Goal: Task Accomplishment & Management: Manage account settings

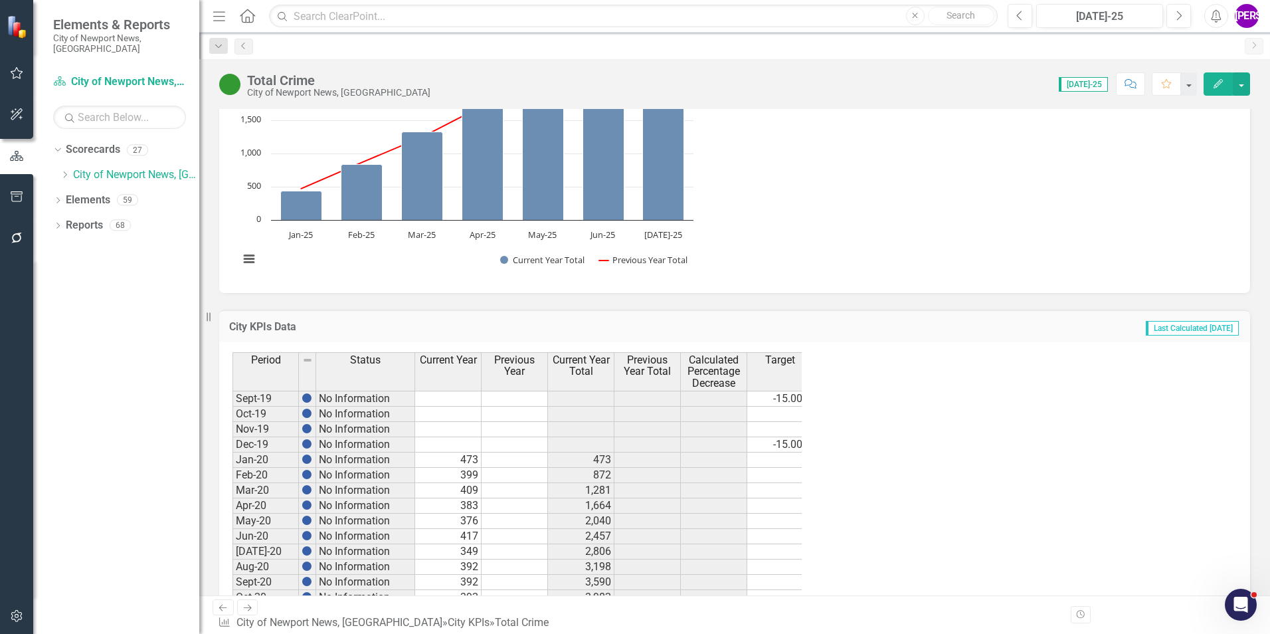
scroll to position [777, 0]
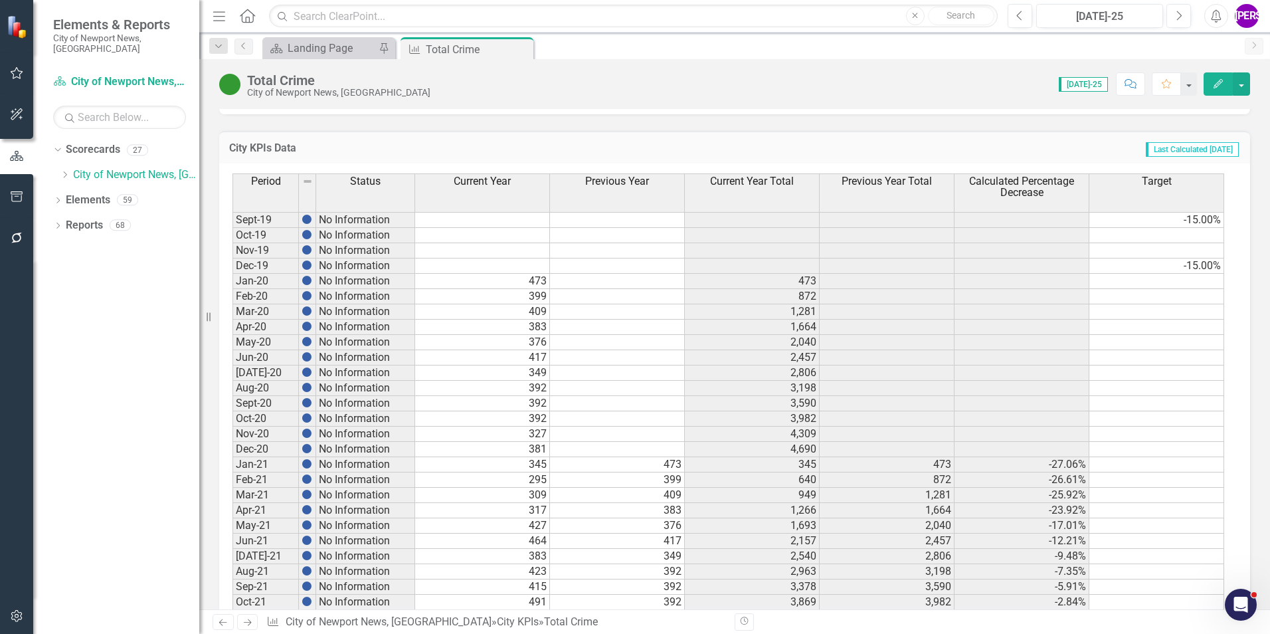
drag, startPoint x: 68, startPoint y: 167, endPoint x: 60, endPoint y: 217, distance: 51.1
click at [68, 171] on icon "Dropdown" at bounding box center [65, 175] width 10 height 8
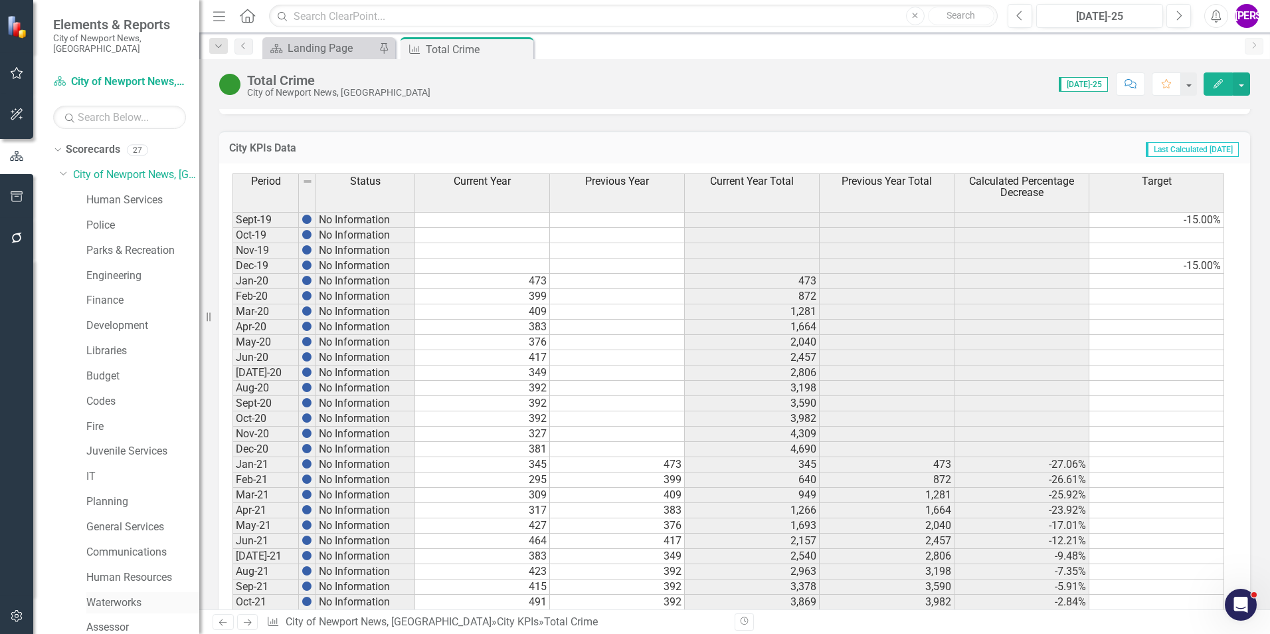
scroll to position [248, 0]
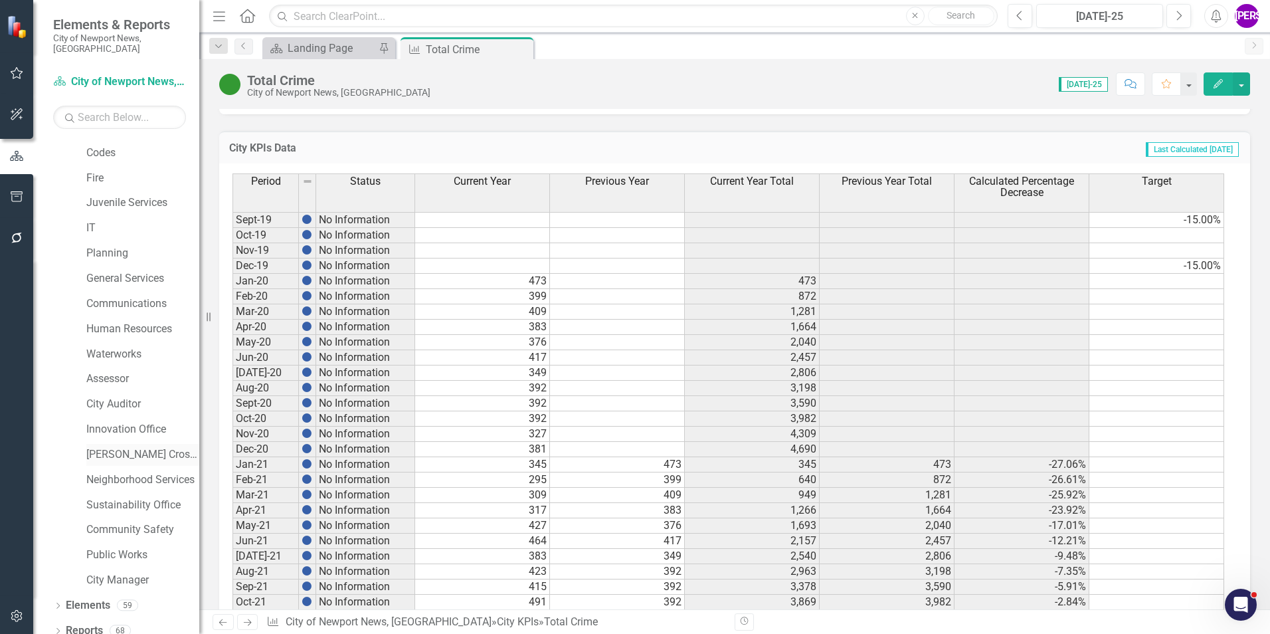
click at [132, 394] on link "[PERSON_NAME] Crossing" at bounding box center [142, 454] width 113 height 15
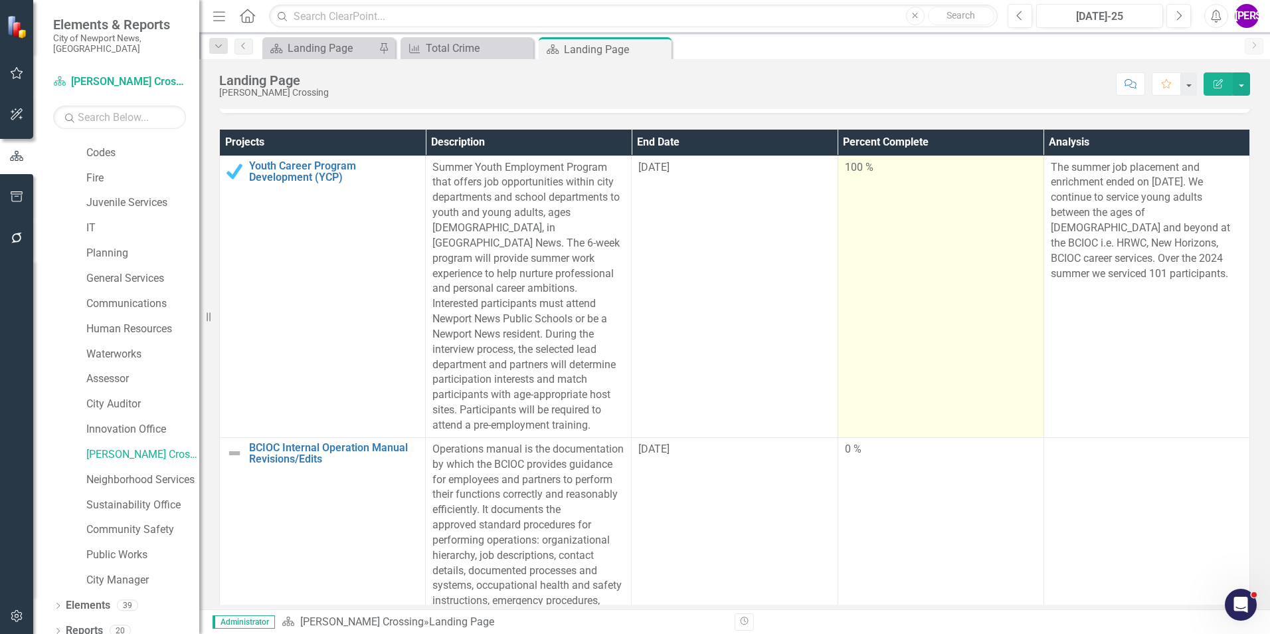
scroll to position [302, 0]
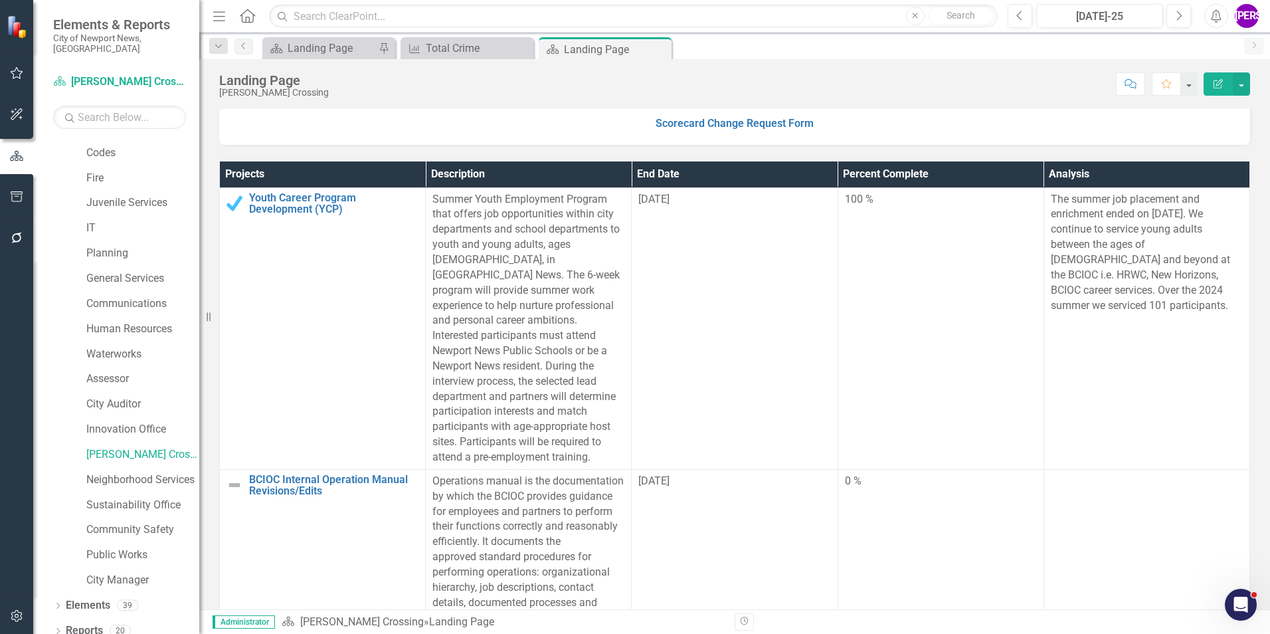
click at [765, 169] on th "End Date" at bounding box center [735, 174] width 206 height 26
click at [765, 169] on th "End Date Sort Ascending" at bounding box center [735, 174] width 206 height 26
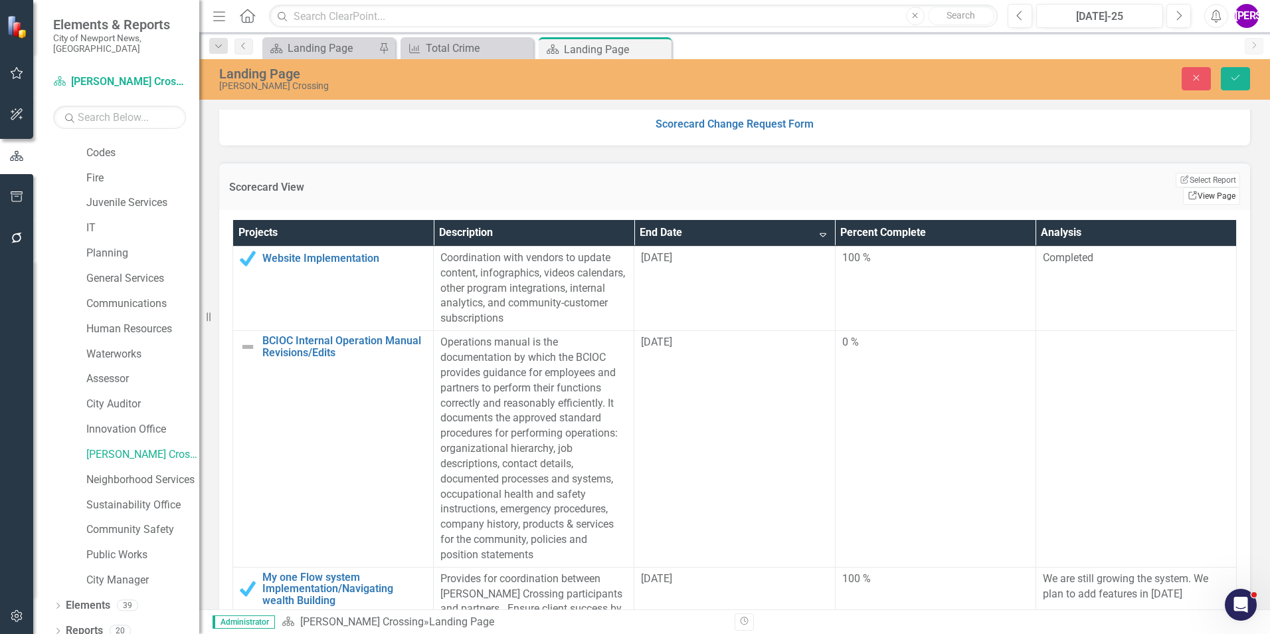
click at [844, 187] on link "Link View Page" at bounding box center [1211, 195] width 57 height 17
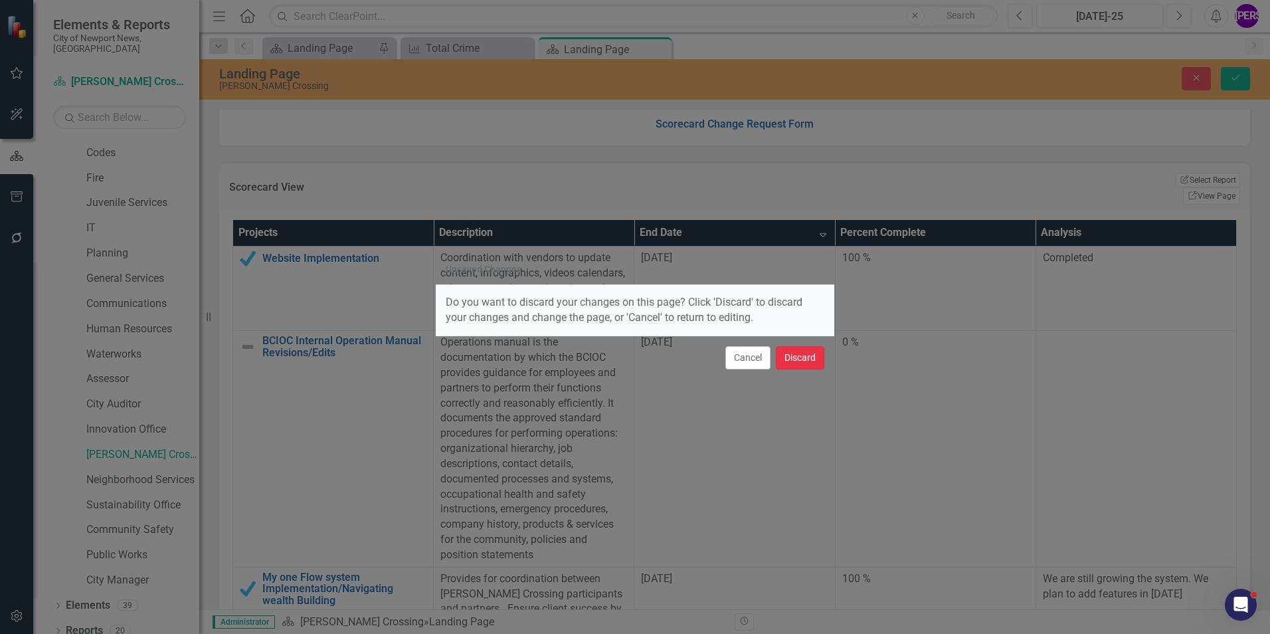
click at [792, 353] on button "Discard" at bounding box center [800, 357] width 48 height 23
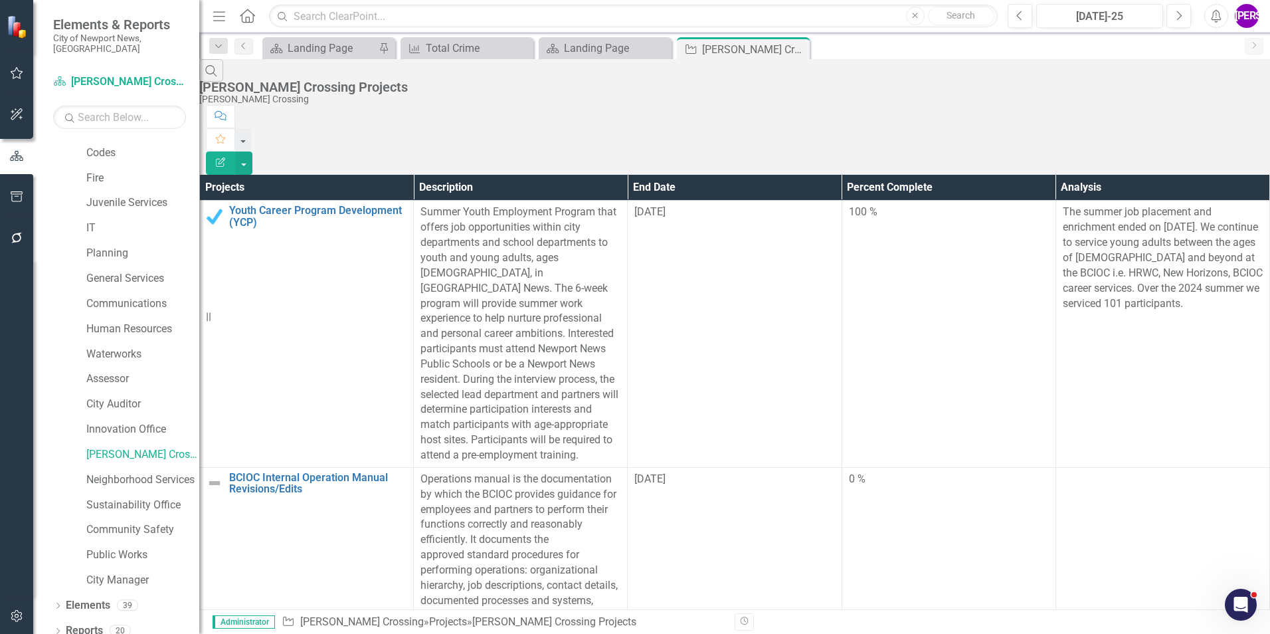
click at [235, 151] on button "Edit Report" at bounding box center [220, 162] width 29 height 23
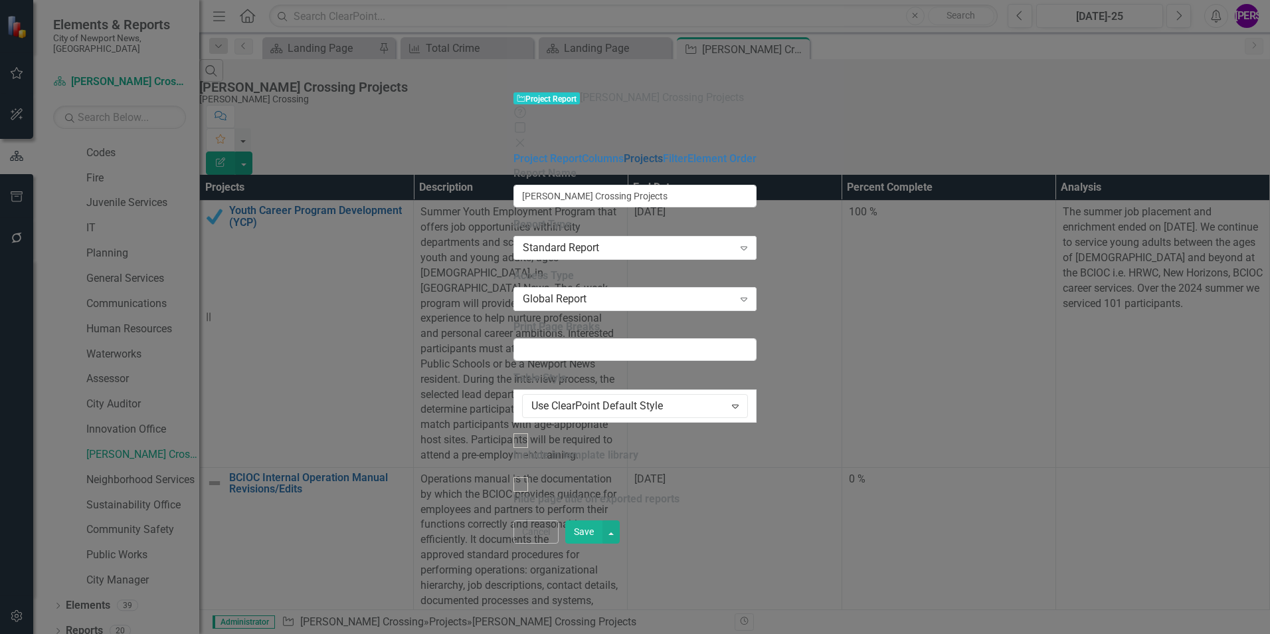
click at [624, 152] on link "Projects" at bounding box center [643, 158] width 39 height 13
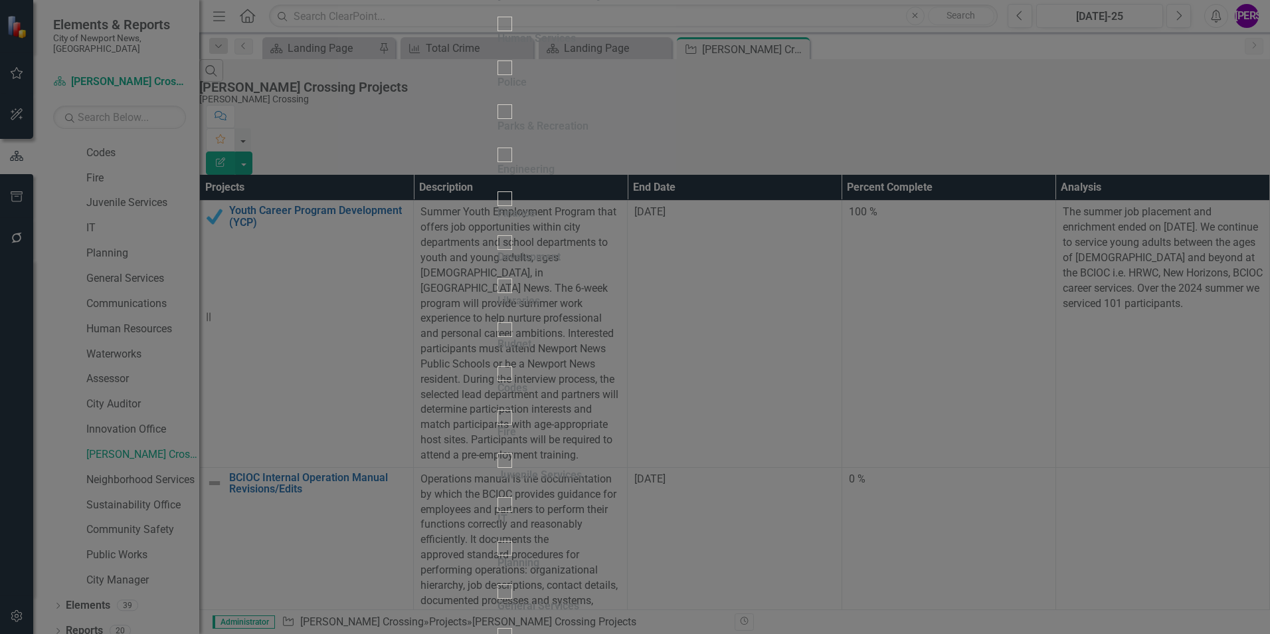
scroll to position [114, 0]
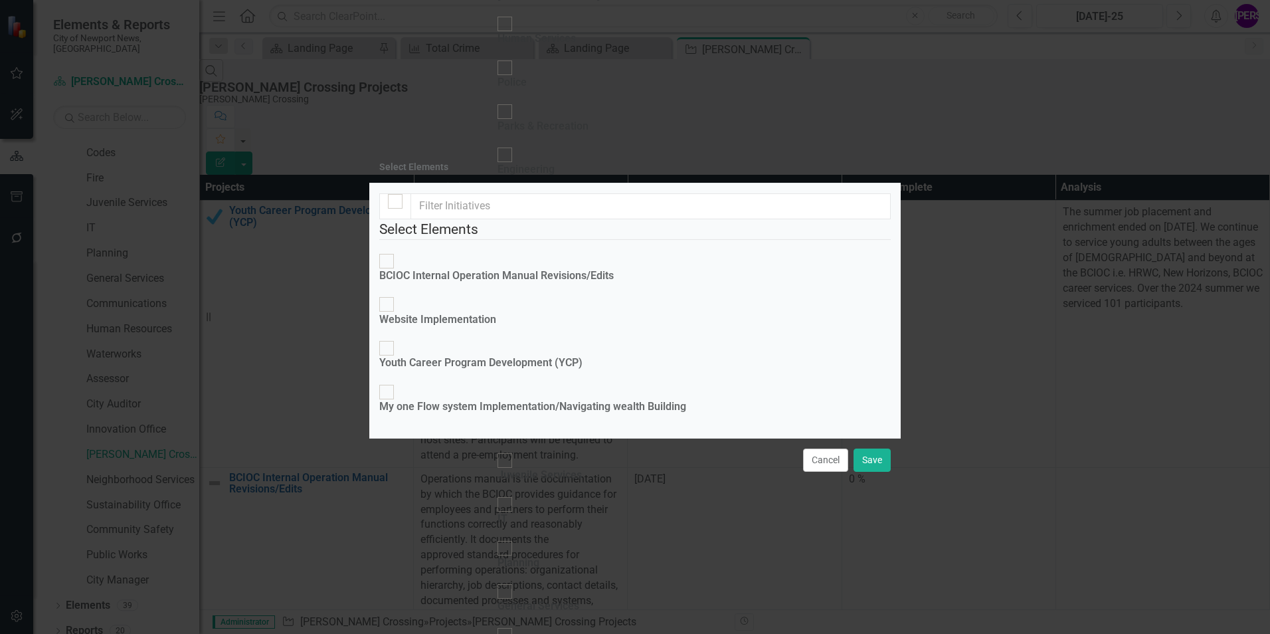
click at [399, 194] on div at bounding box center [395, 201] width 15 height 15
click at [399, 191] on input "checkbox" at bounding box center [395, 201] width 21 height 21
checkbox input "true"
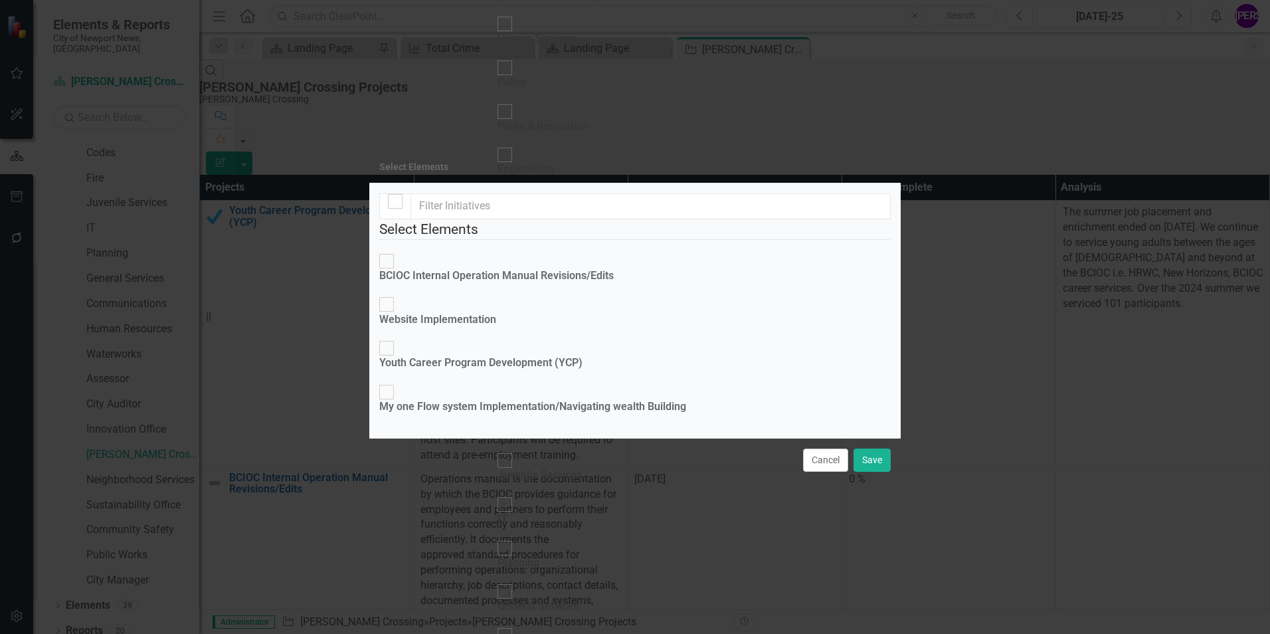
checkbox input "true"
click at [397, 250] on input "BCIOC Internal Operation Manual Revisions/Edits" at bounding box center [387, 260] width 21 height 21
checkbox input "false"
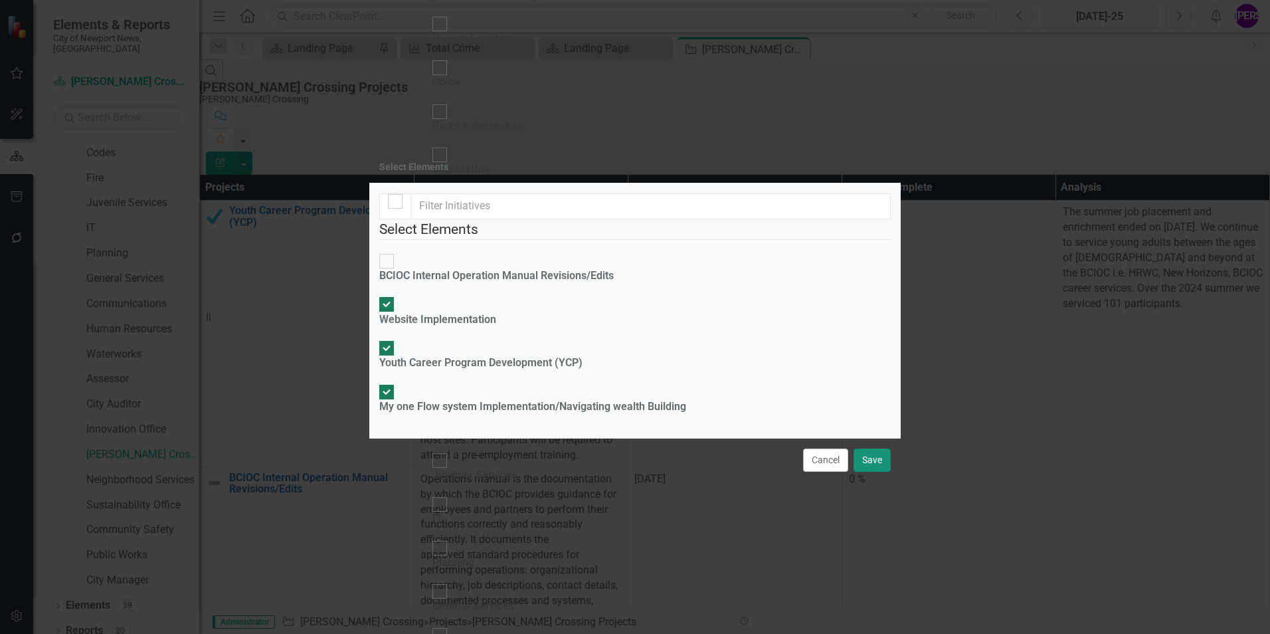
click at [844, 394] on button "Save" at bounding box center [872, 459] width 37 height 23
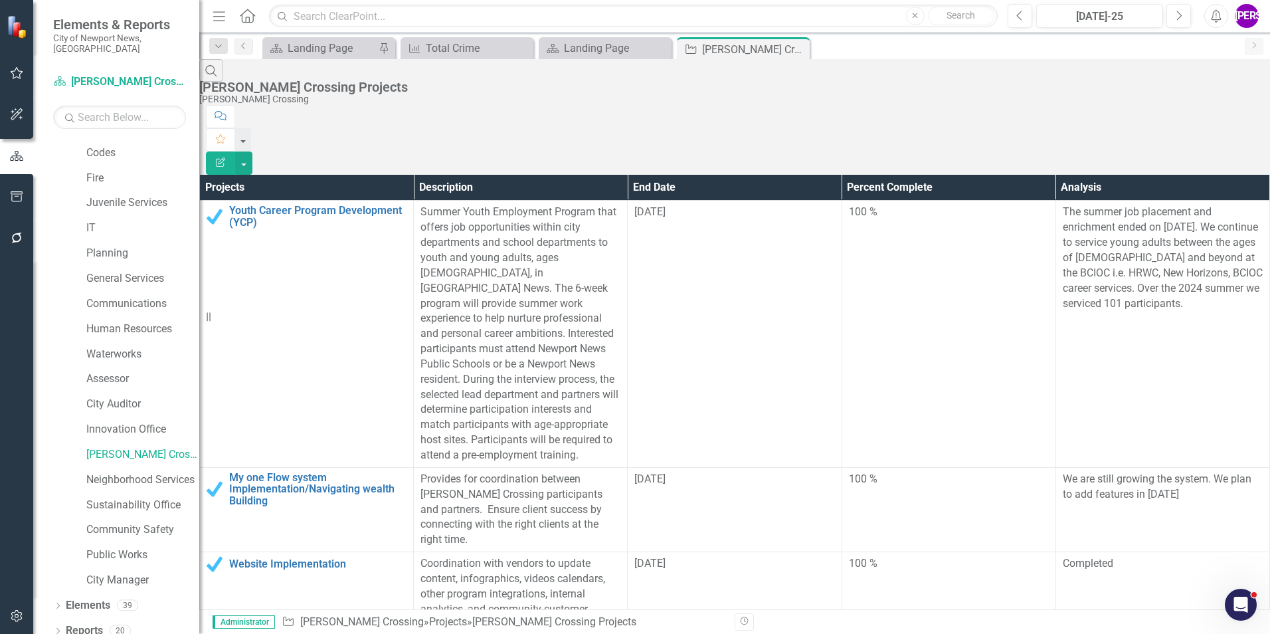
click at [227, 157] on icon "Edit Report" at bounding box center [221, 161] width 12 height 9
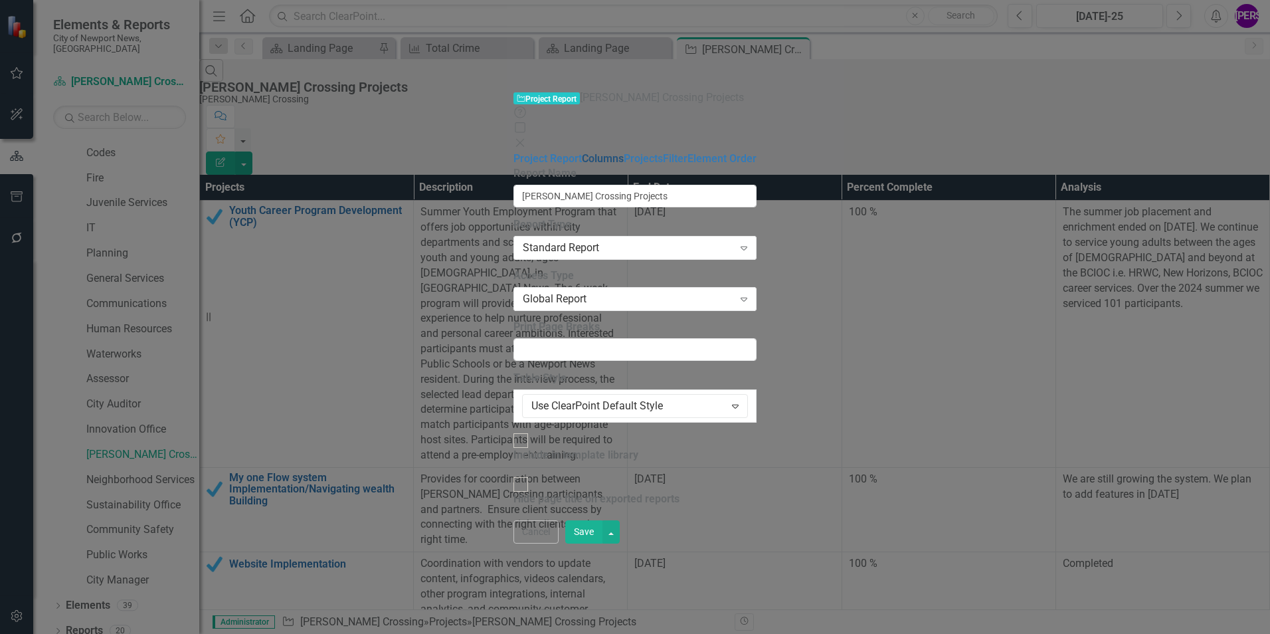
click at [582, 152] on link "Columns" at bounding box center [603, 158] width 42 height 13
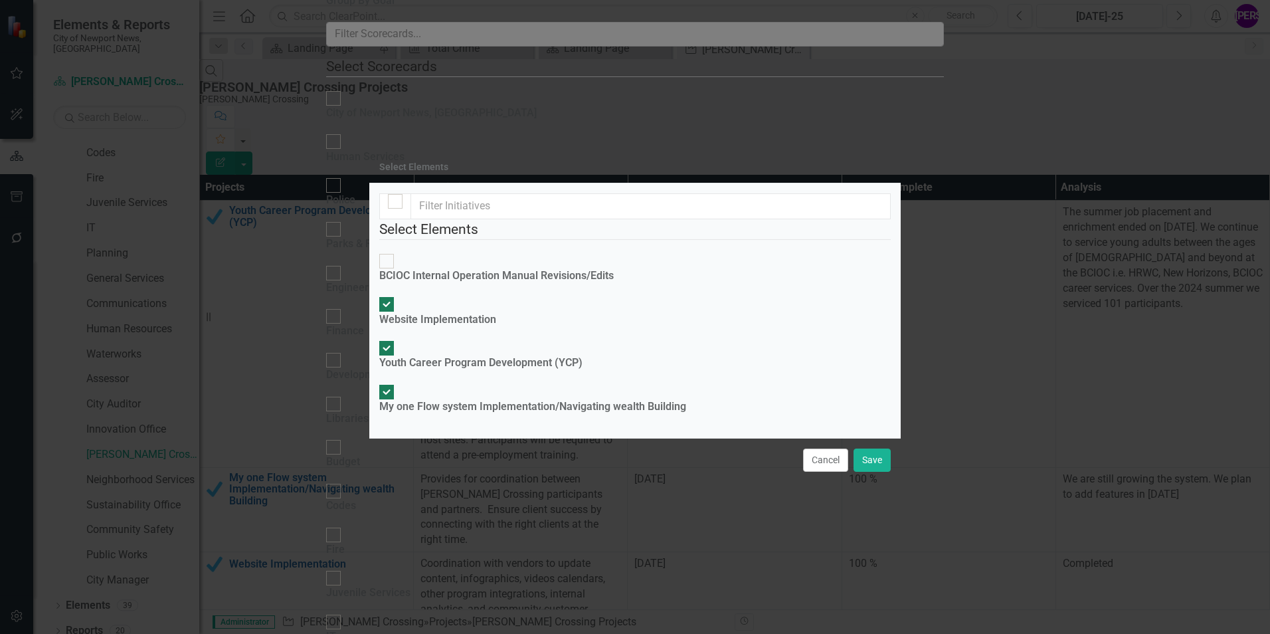
click at [402, 194] on div at bounding box center [395, 201] width 15 height 15
click at [402, 191] on input "checkbox" at bounding box center [395, 201] width 21 height 21
checkbox input "true"
click at [401, 194] on div at bounding box center [395, 201] width 15 height 15
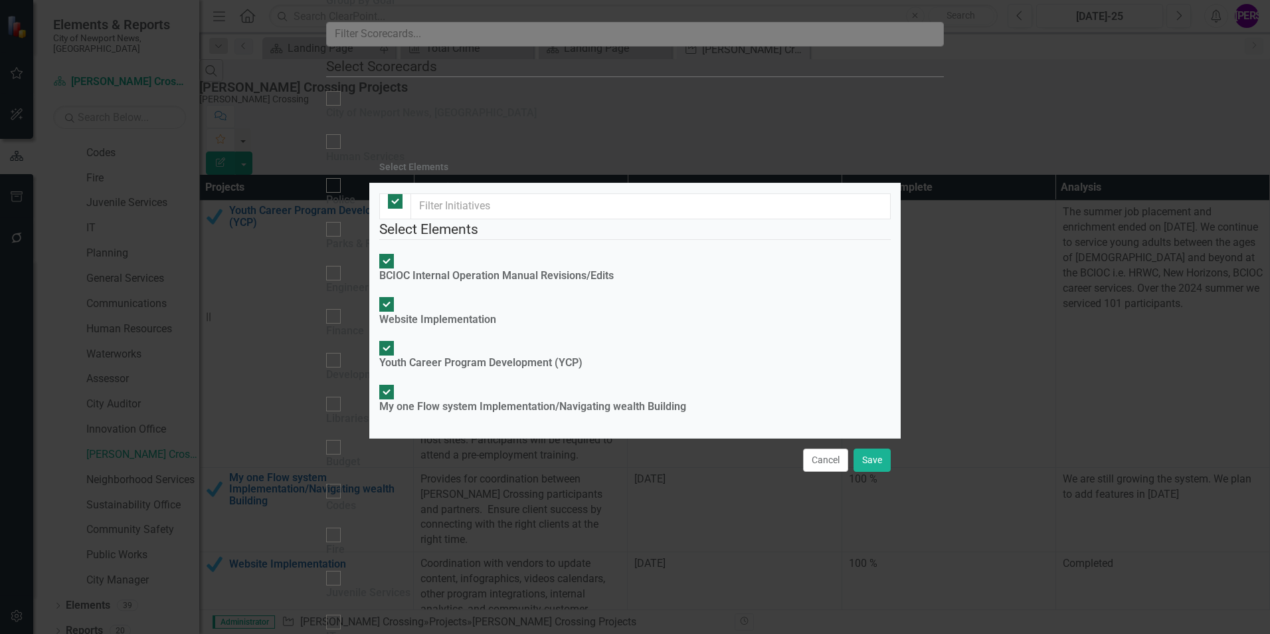
click at [401, 191] on input "checkbox" at bounding box center [395, 201] width 21 height 21
checkbox input "false"
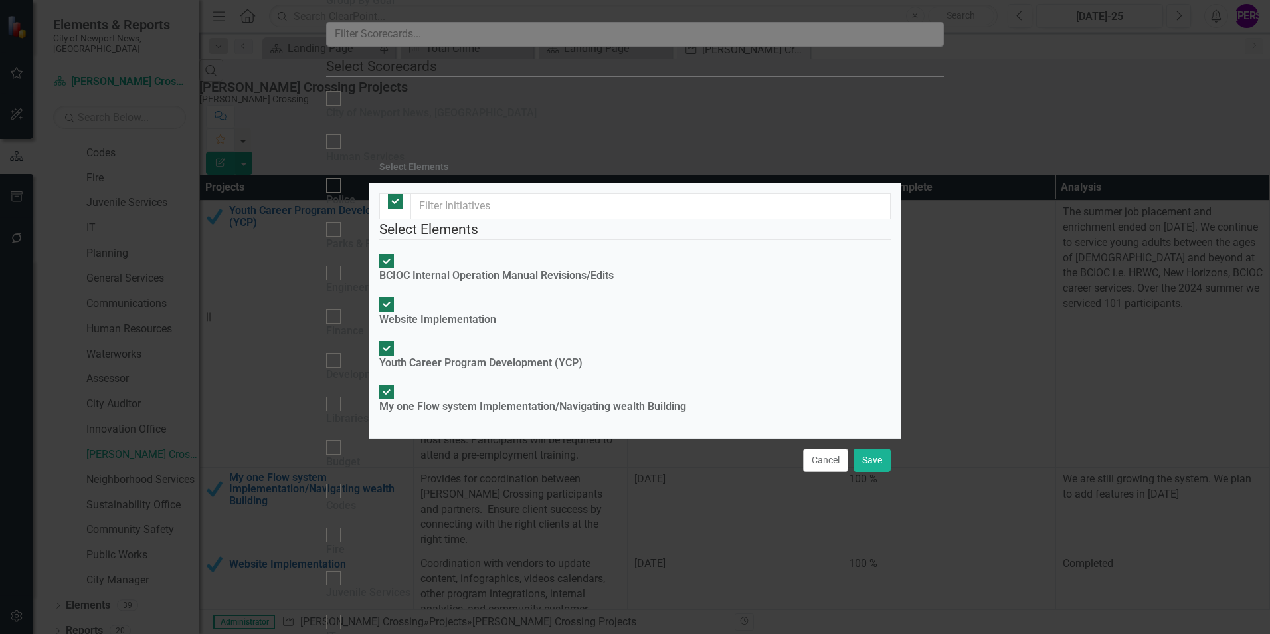
checkbox input "false"
click at [394, 254] on div at bounding box center [386, 261] width 15 height 15
click at [397, 250] on input "BCIOC Internal Operation Manual Revisions/Edits" at bounding box center [387, 260] width 21 height 21
checkbox input "true"
click at [844, 394] on button "Save" at bounding box center [872, 459] width 37 height 23
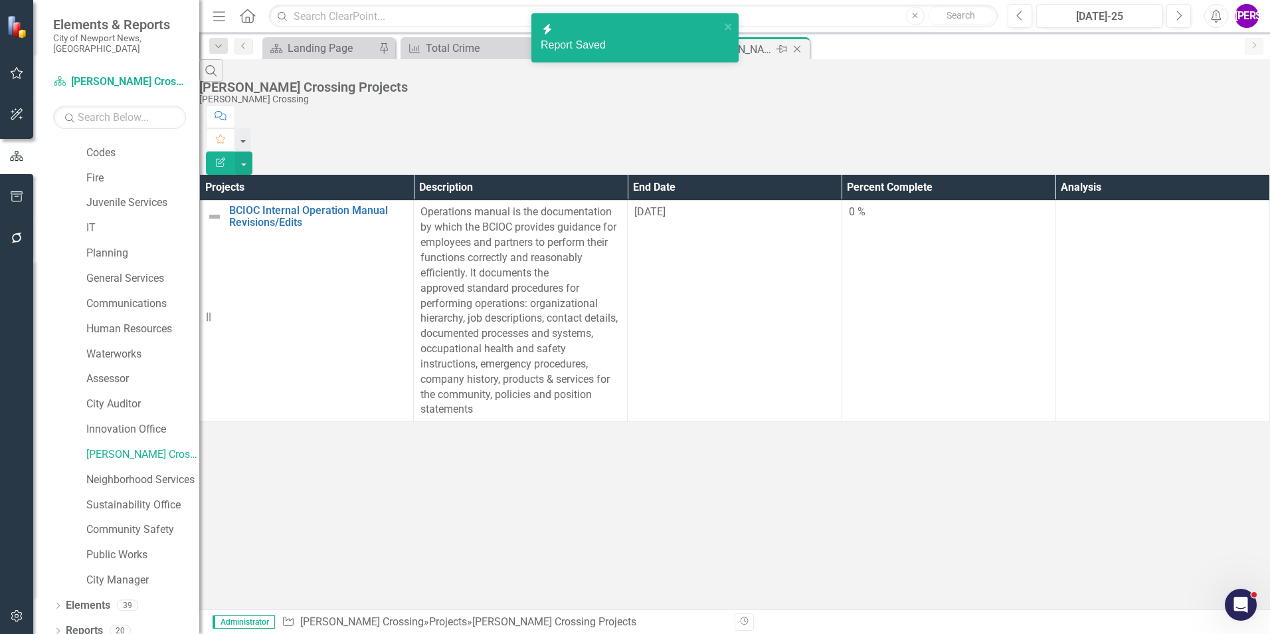
click at [795, 50] on icon "Close" at bounding box center [796, 49] width 13 height 11
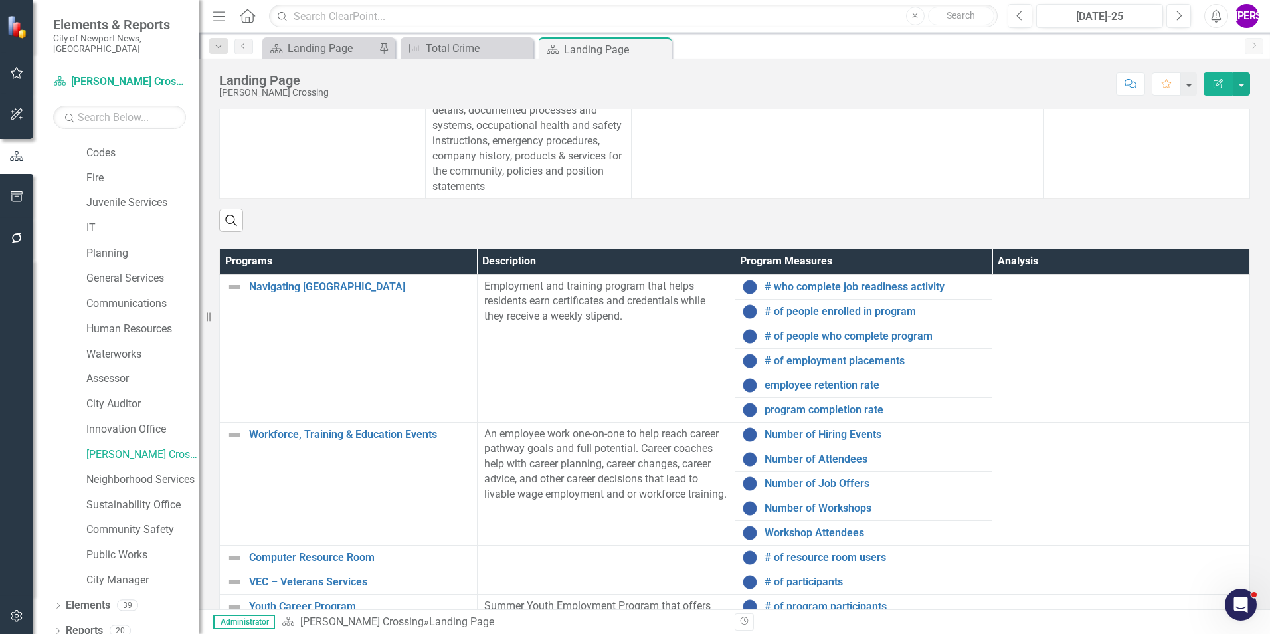
scroll to position [531, 0]
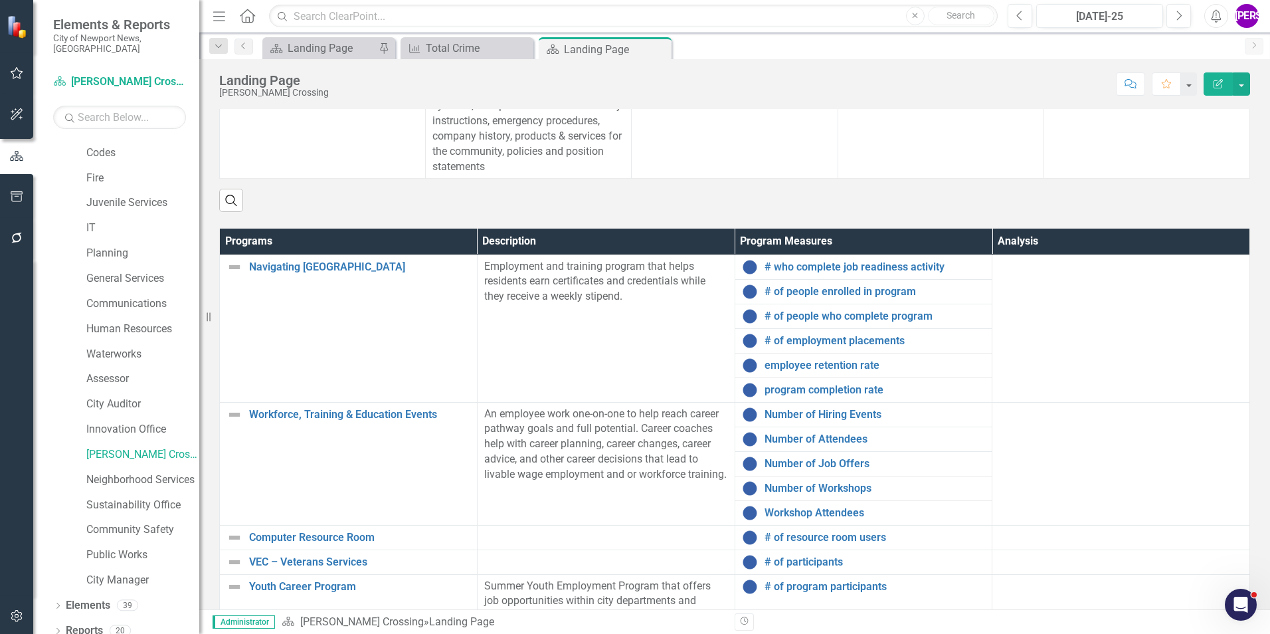
click at [554, 229] on th "Description" at bounding box center [606, 242] width 258 height 26
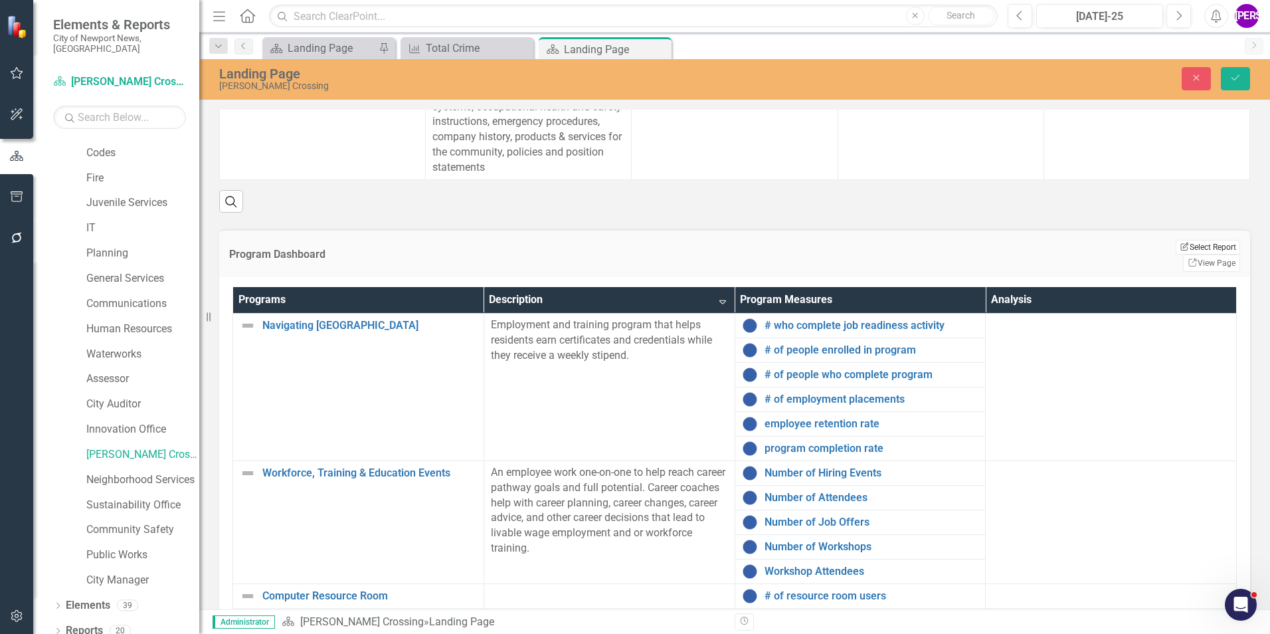
click at [844, 240] on button "Edit Report Select Report" at bounding box center [1208, 247] width 64 height 15
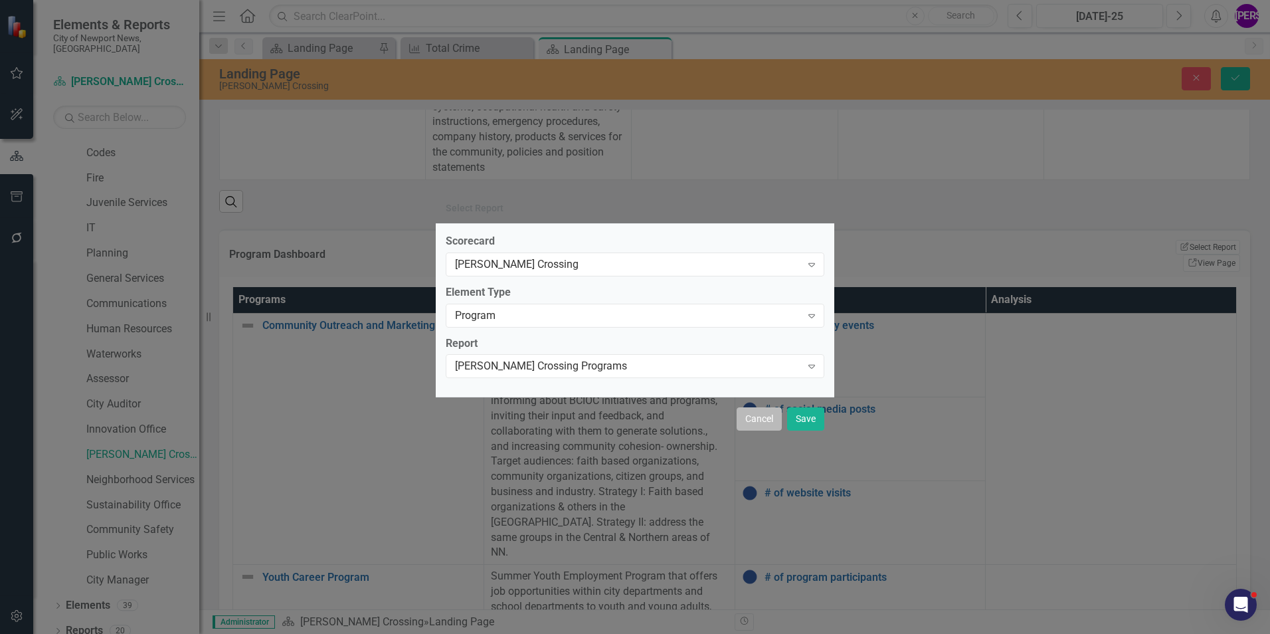
click at [769, 394] on button "Cancel" at bounding box center [759, 418] width 45 height 23
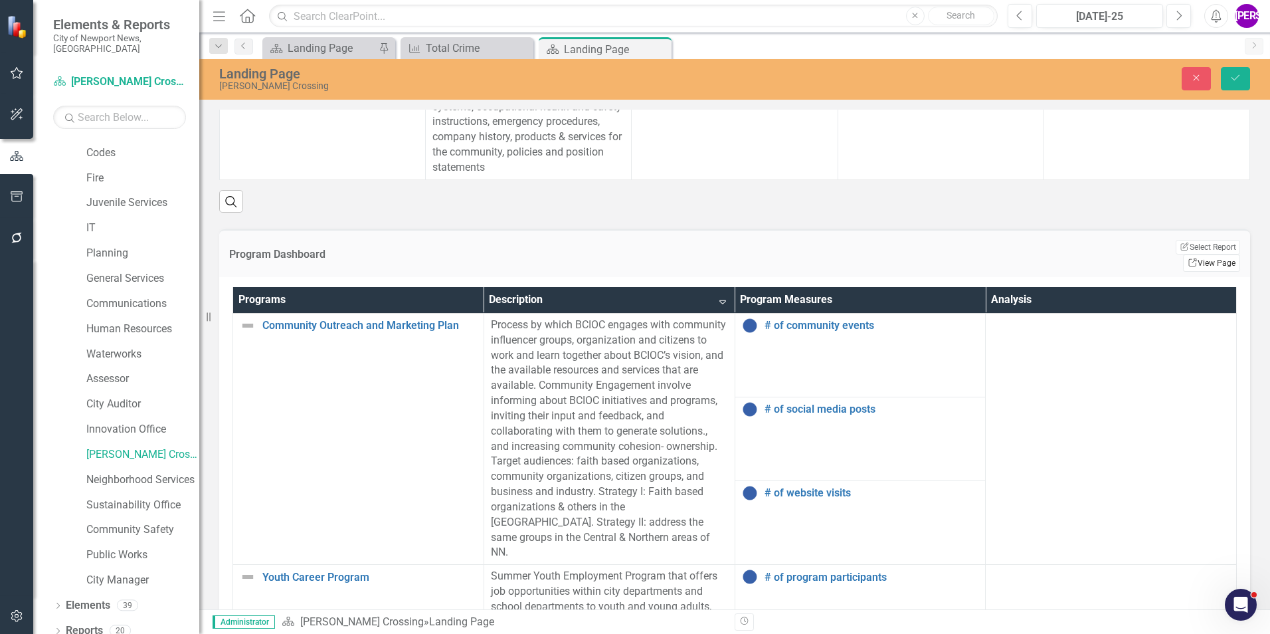
click at [844, 254] on link "Link View Page" at bounding box center [1211, 262] width 57 height 17
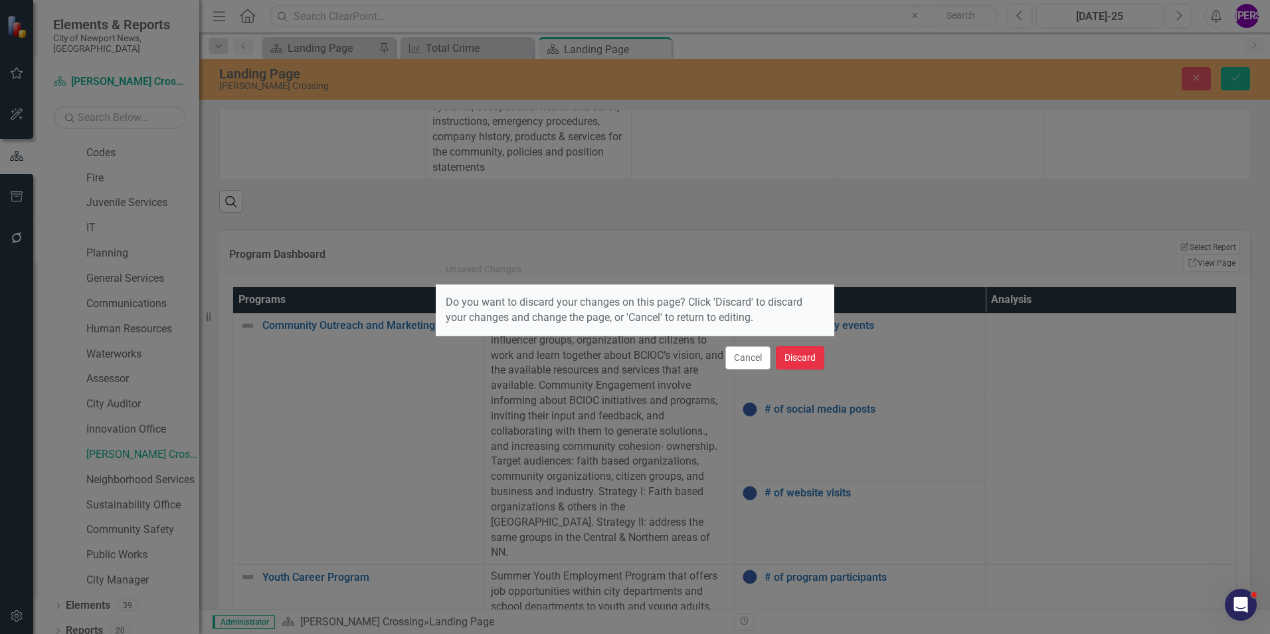
click at [798, 361] on button "Discard" at bounding box center [800, 357] width 48 height 23
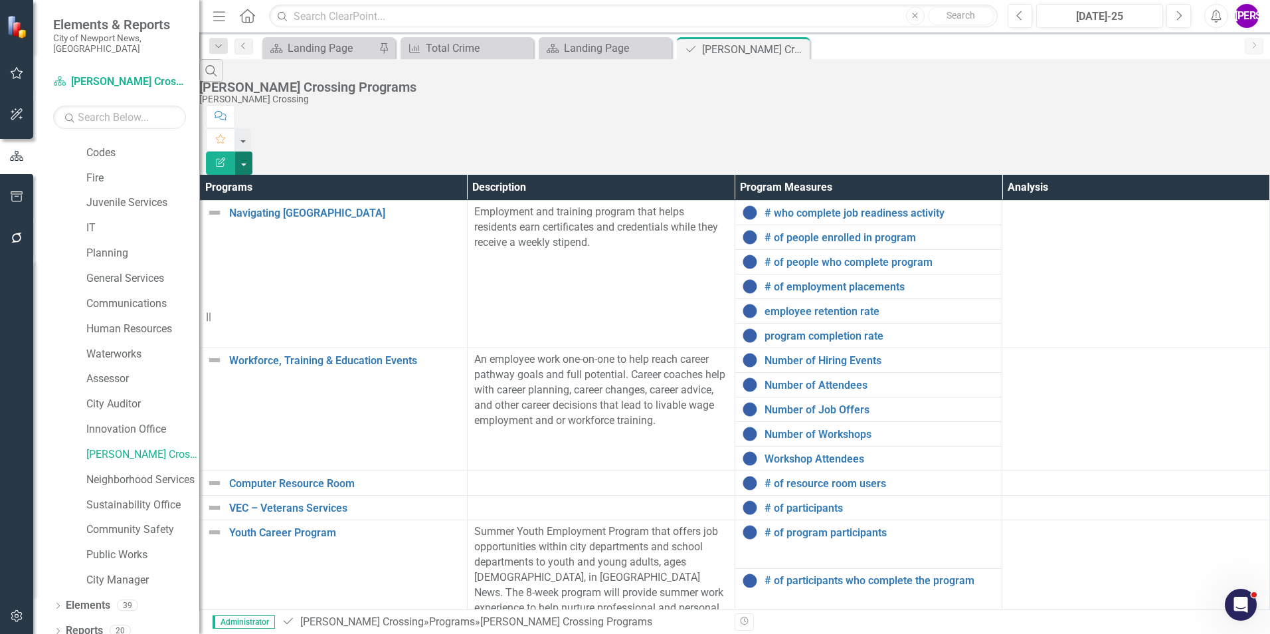
click at [252, 151] on button "button" at bounding box center [243, 162] width 17 height 23
click at [844, 158] on link "Excel Export to Excel" at bounding box center [1197, 159] width 105 height 25
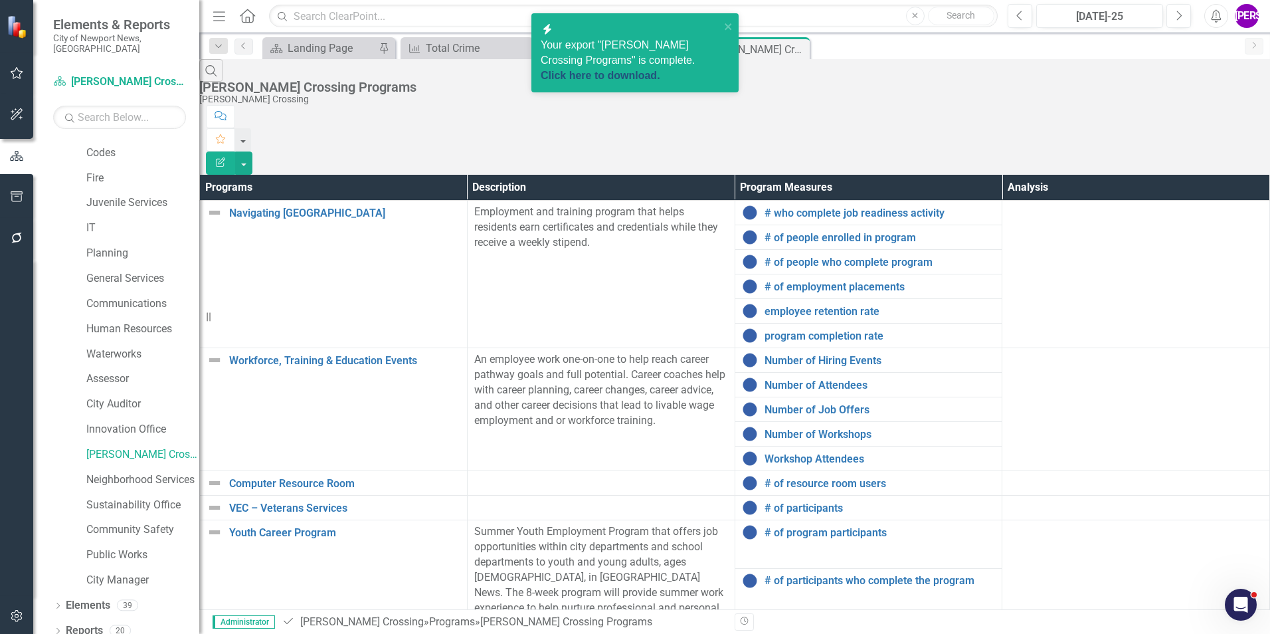
click at [618, 70] on link "Click here to download." at bounding box center [601, 75] width 120 height 11
